Goal: Information Seeking & Learning: Find contact information

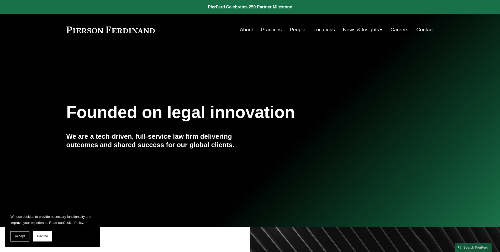
click at [296, 33] on link "People" at bounding box center [298, 30] width 16 height 10
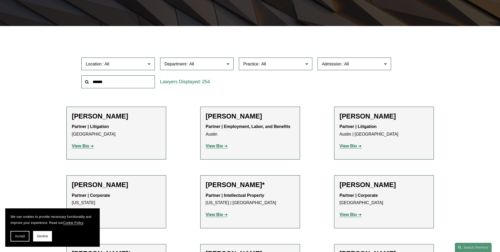
scroll to position [79, 0]
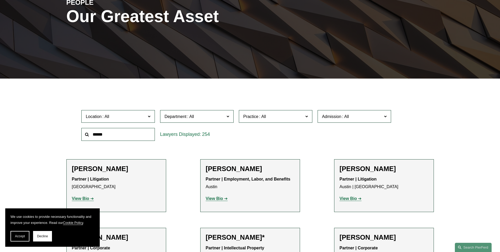
click at [277, 114] on span "Practice" at bounding box center [273, 116] width 60 height 7
click at [0, 0] on link "Trusts & Estates" at bounding box center [0, 0] width 0 height 0
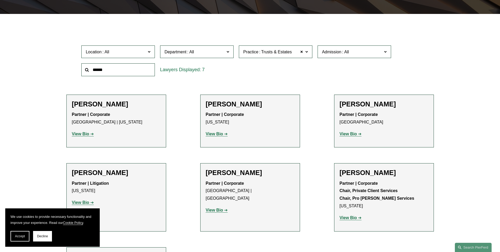
scroll to position [91, 0]
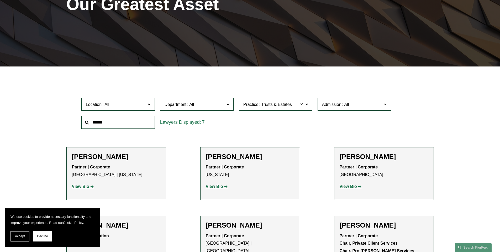
click at [302, 104] on span at bounding box center [301, 104] width 3 height 7
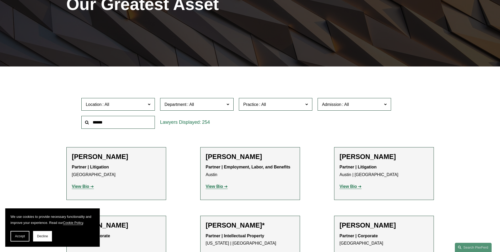
click at [103, 124] on input "text" at bounding box center [118, 122] width 74 height 13
type input "****"
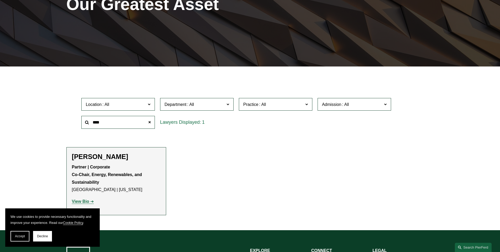
scroll to position [143, 0]
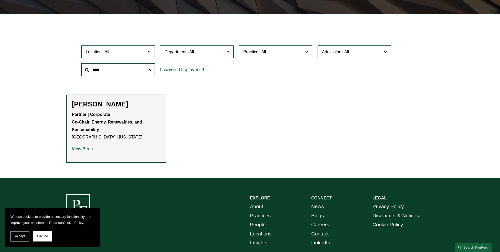
click at [79, 150] on strong "View Bio" at bounding box center [80, 149] width 17 height 4
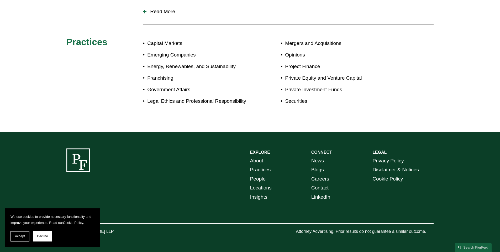
scroll to position [205, 0]
